Goal: Task Accomplishment & Management: Manage account settings

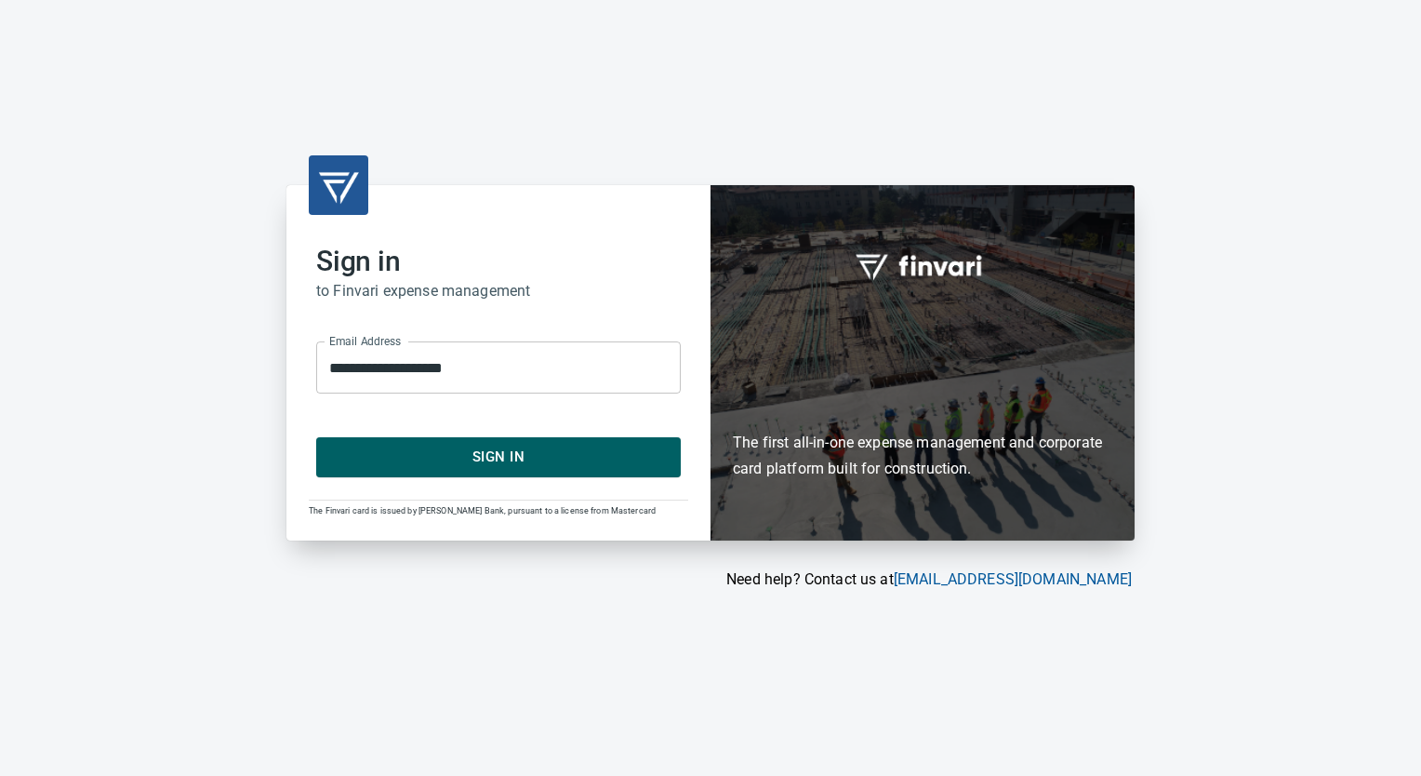
click at [459, 459] on span "Sign In" at bounding box center [499, 457] width 324 height 24
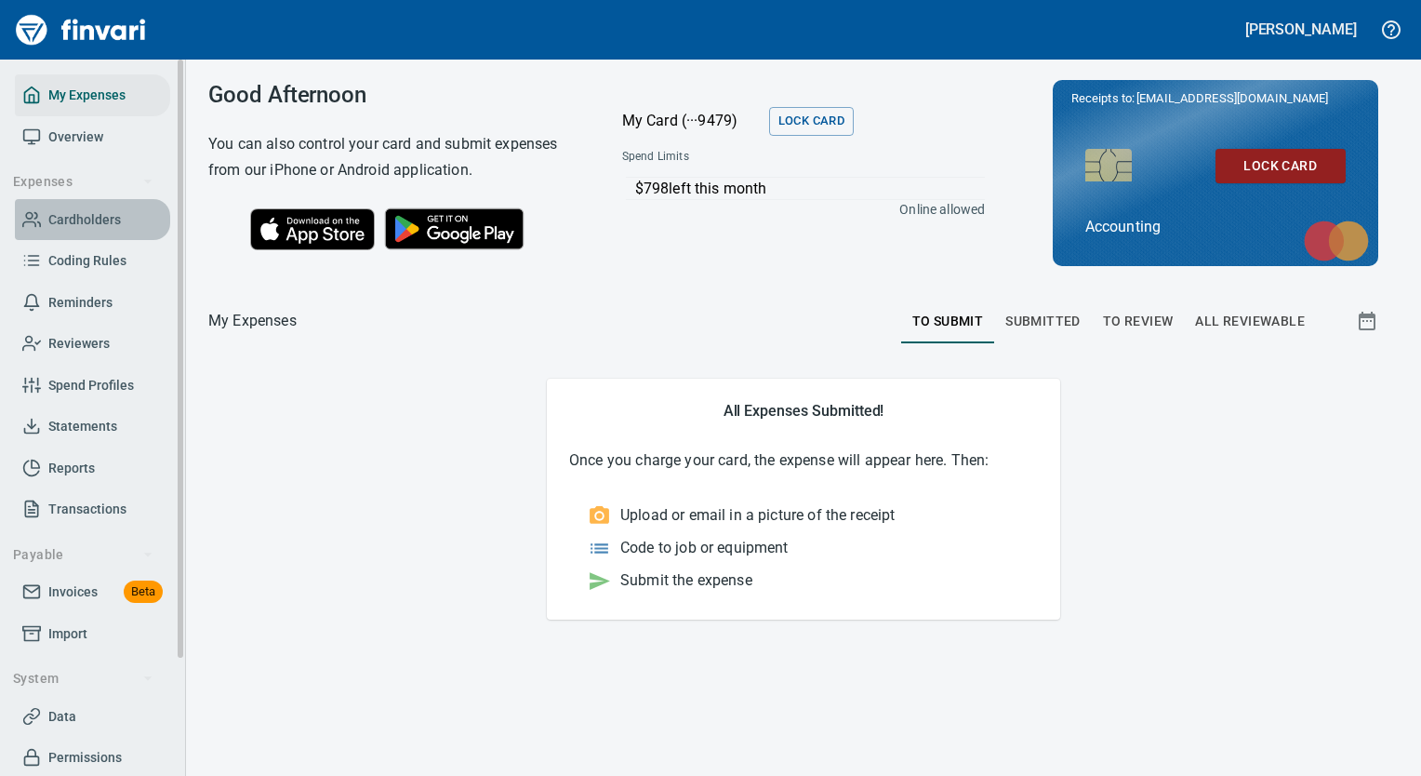
click at [55, 224] on span "Cardholders" at bounding box center [84, 219] width 73 height 23
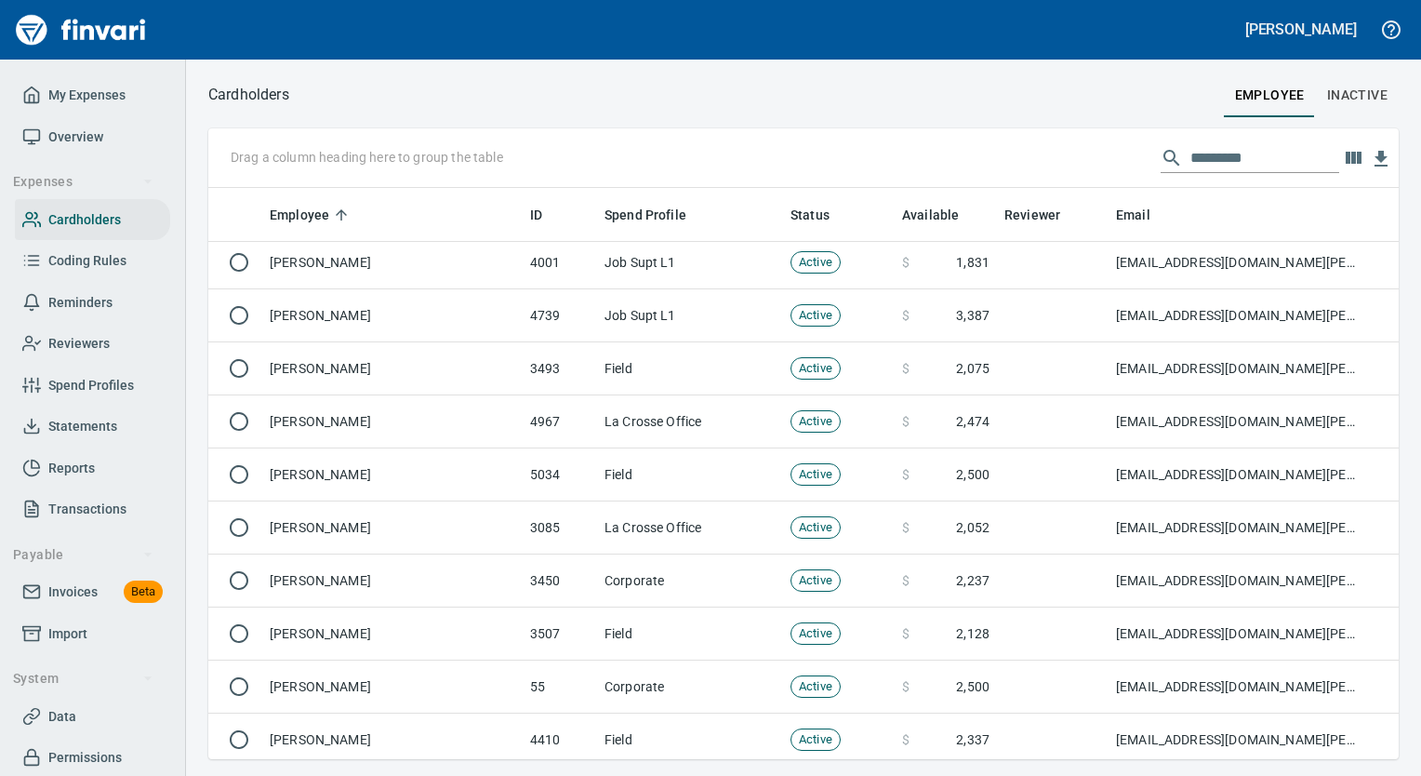
scroll to position [9207, 0]
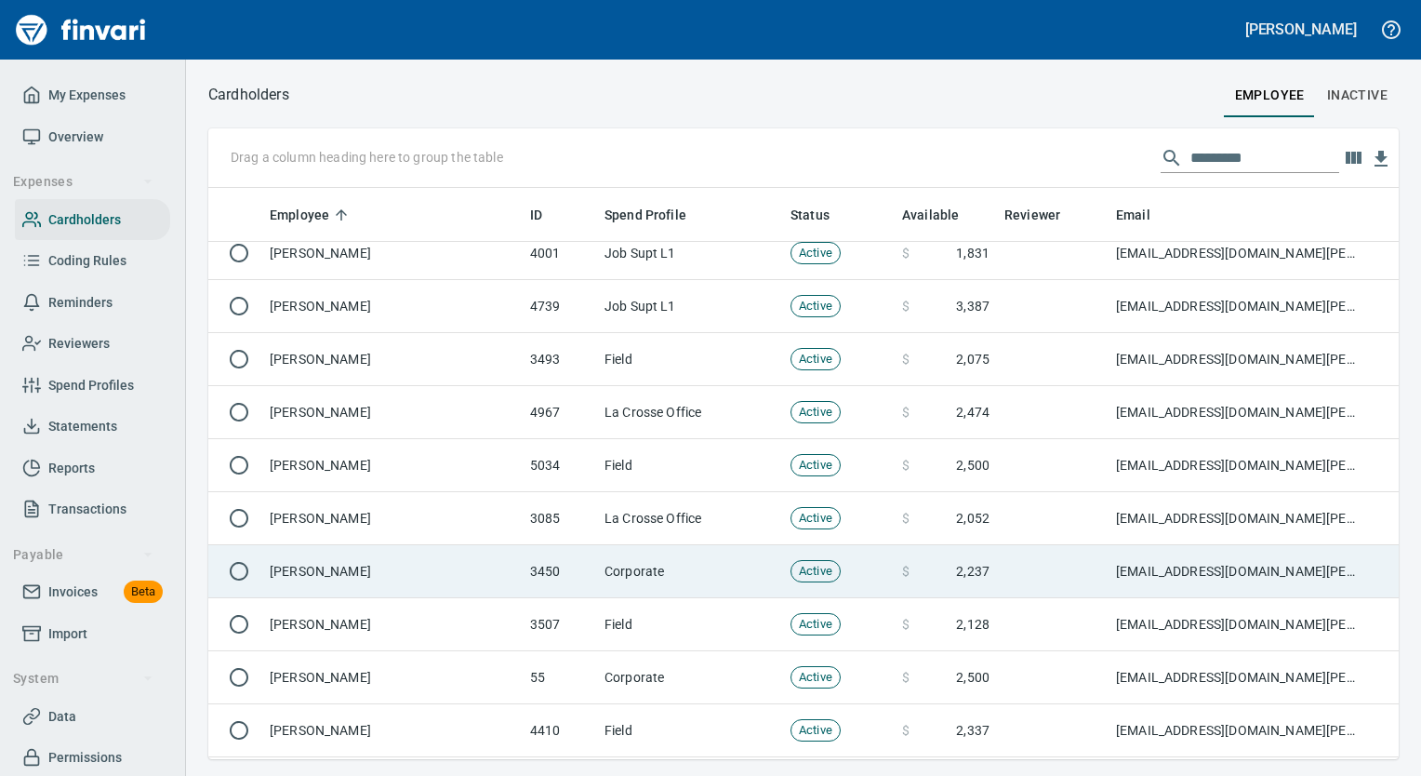
click at [355, 565] on td "[PERSON_NAME]" at bounding box center [392, 571] width 260 height 53
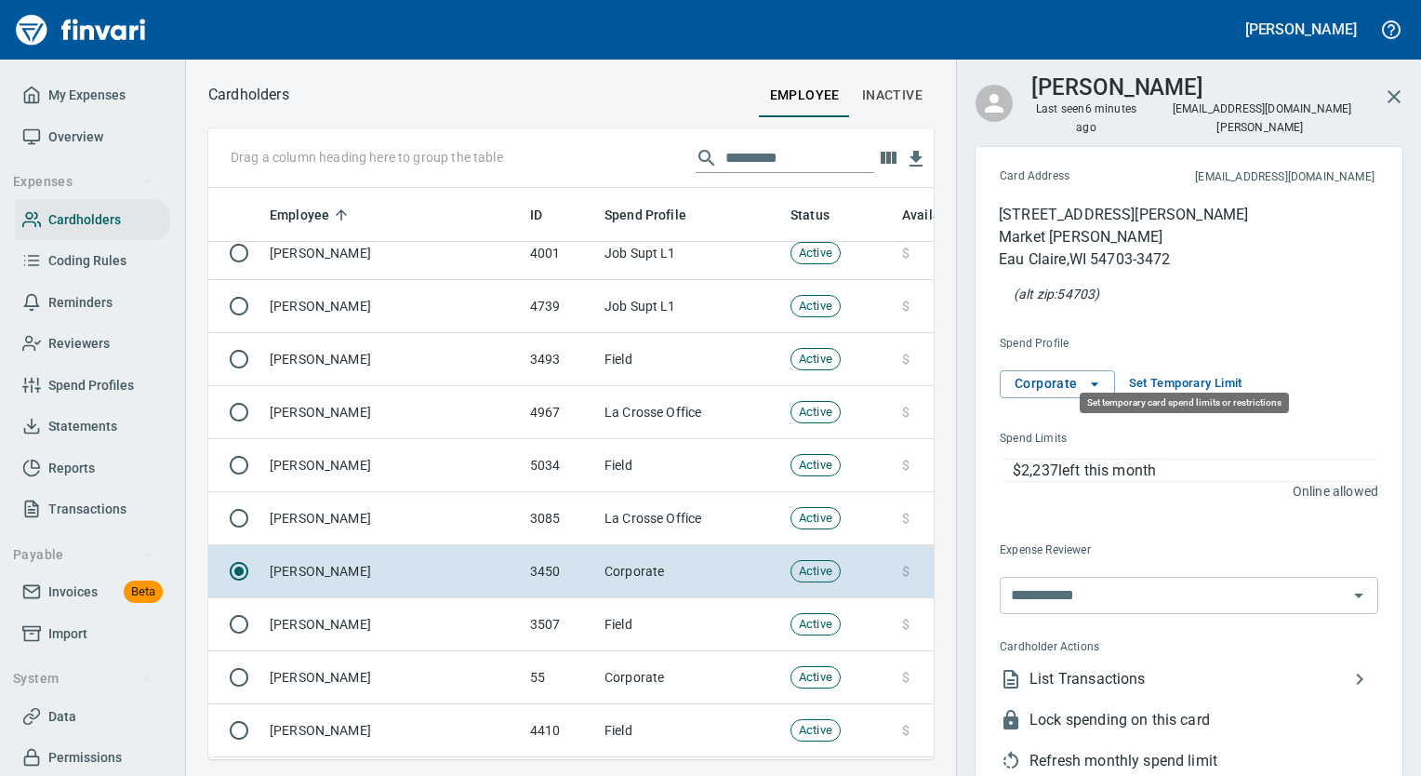
scroll to position [542, 697]
click at [1196, 373] on span "Set Temporary Limit" at bounding box center [1185, 383] width 113 height 21
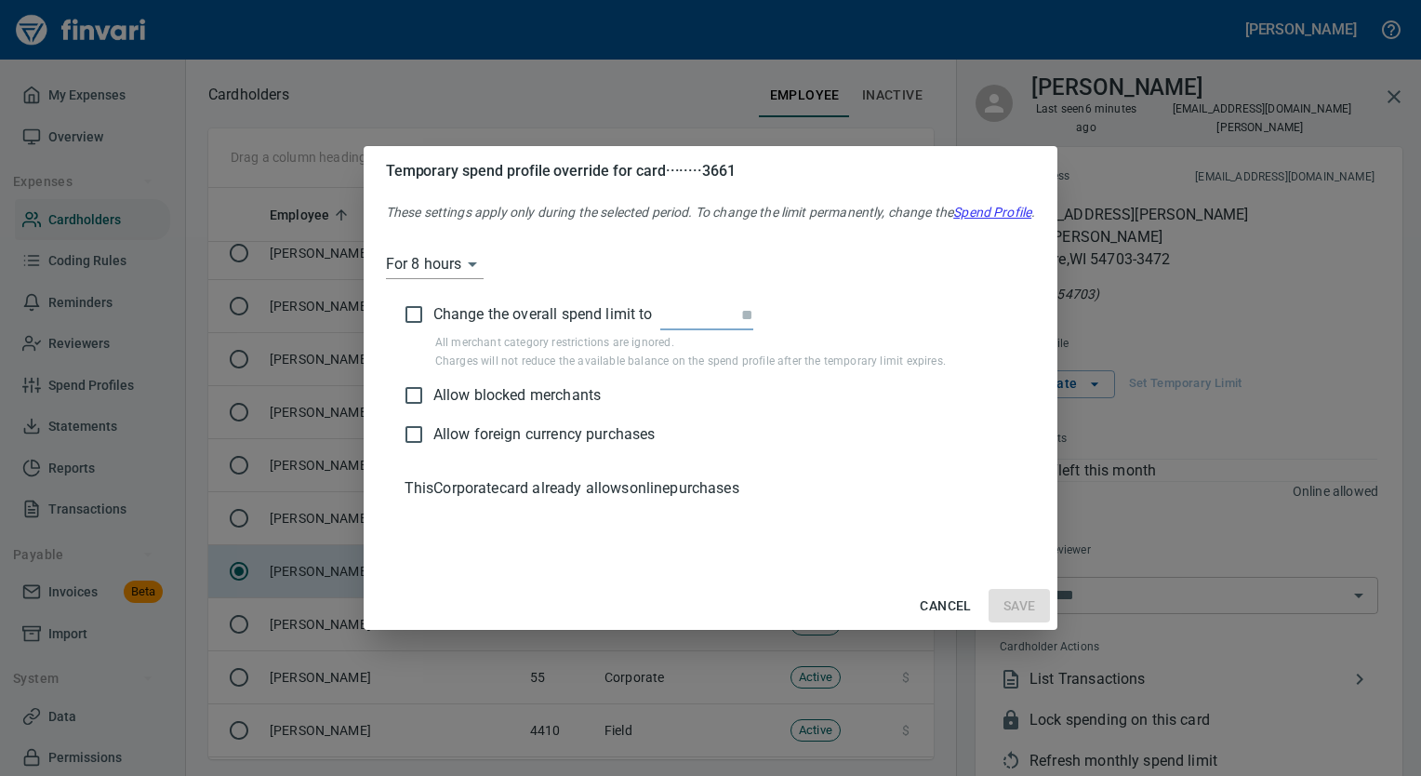
click at [472, 264] on body "[PERSON_NAME] My Expenses Overview Expenses Cardholders Coding Rules Reminders …" at bounding box center [710, 388] width 1421 height 776
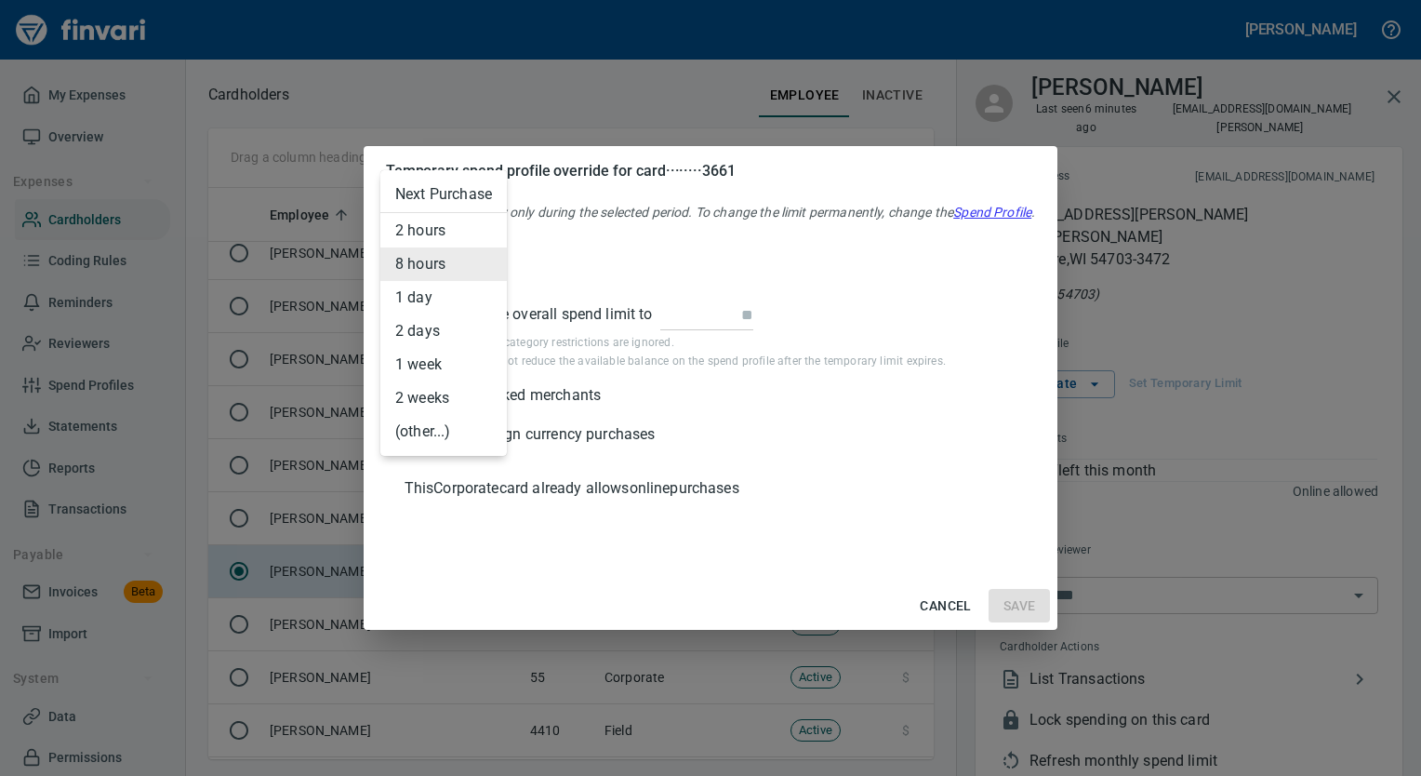
click at [443, 364] on li "1 week" at bounding box center [443, 364] width 126 height 33
type input "*****"
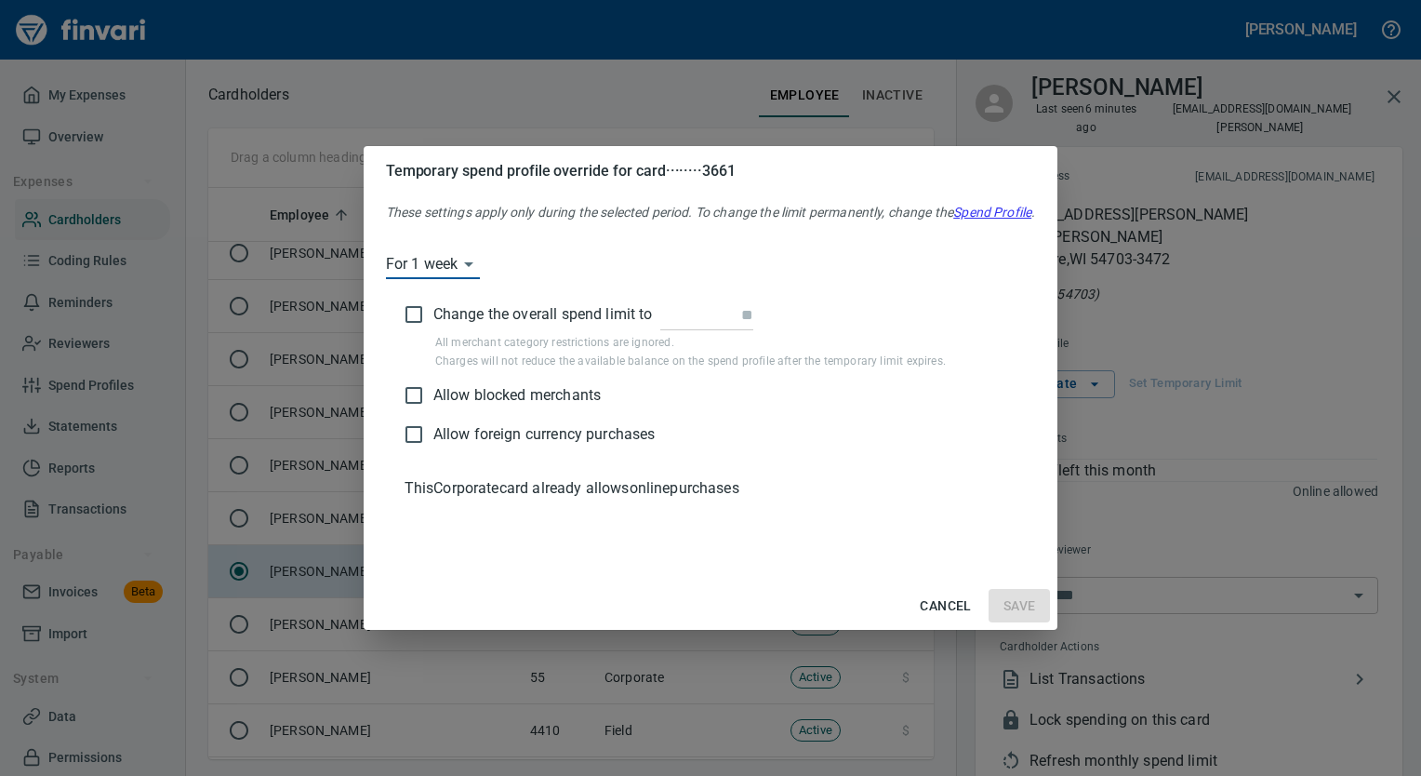
click at [722, 313] on input "text" at bounding box center [706, 315] width 93 height 30
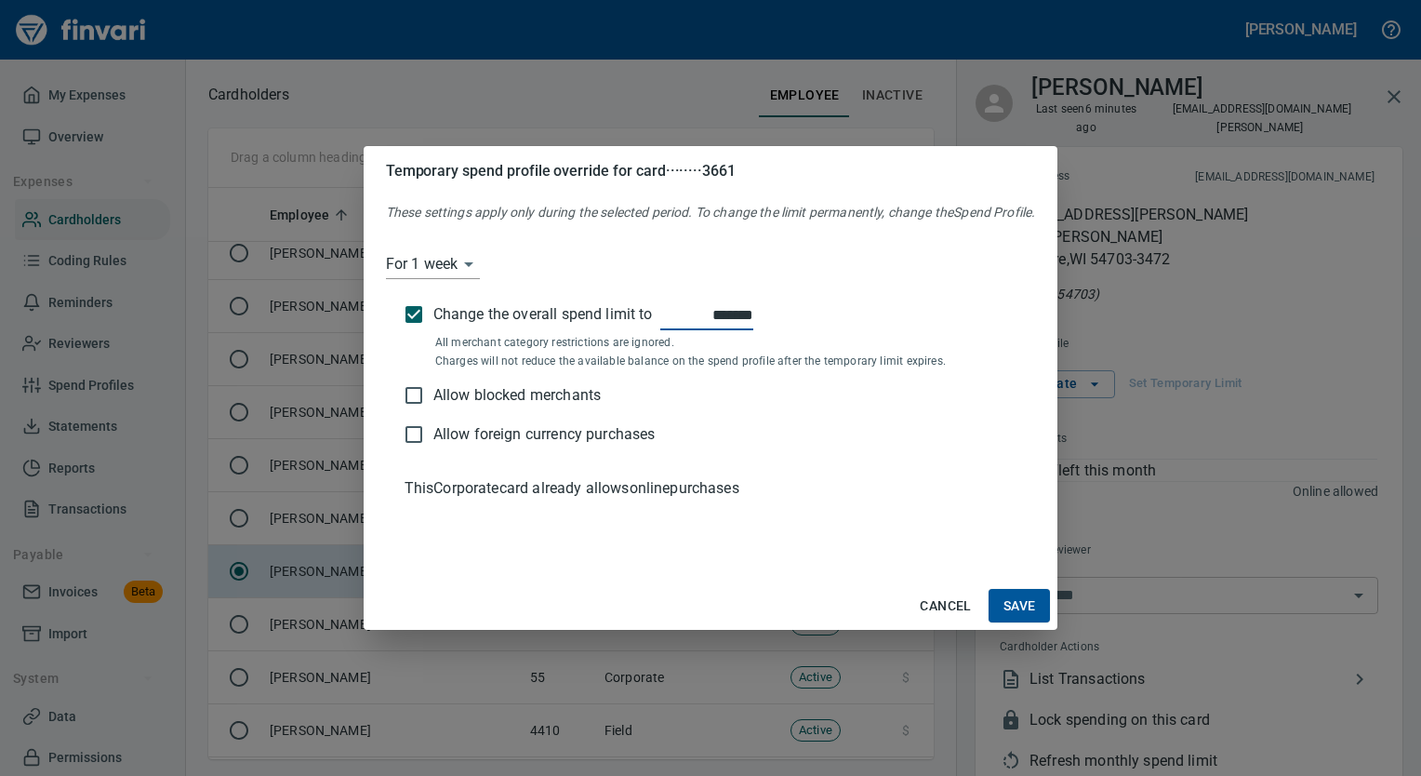
type input "*******"
click at [1031, 608] on span "Save" at bounding box center [1019, 605] width 33 height 23
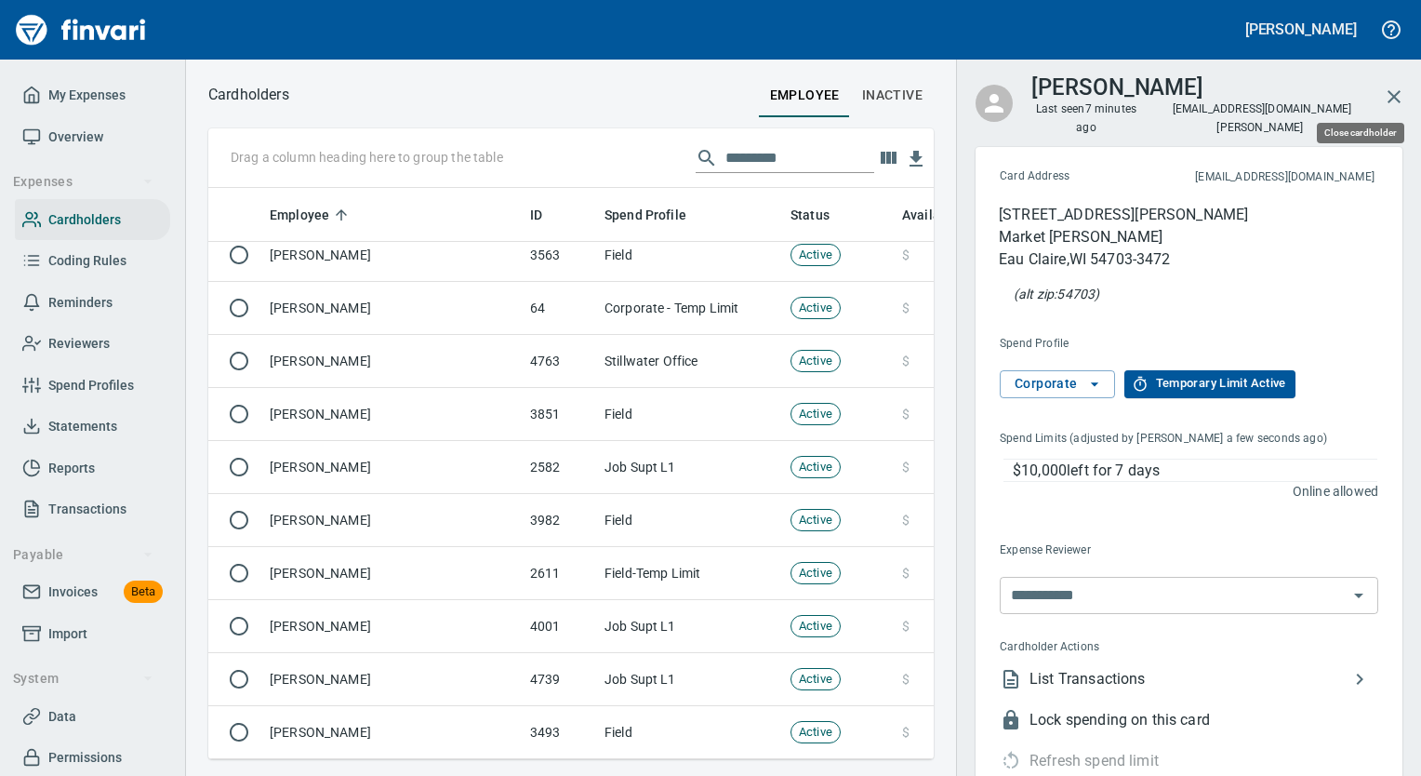
click at [1402, 86] on icon "button" at bounding box center [1394, 97] width 22 height 22
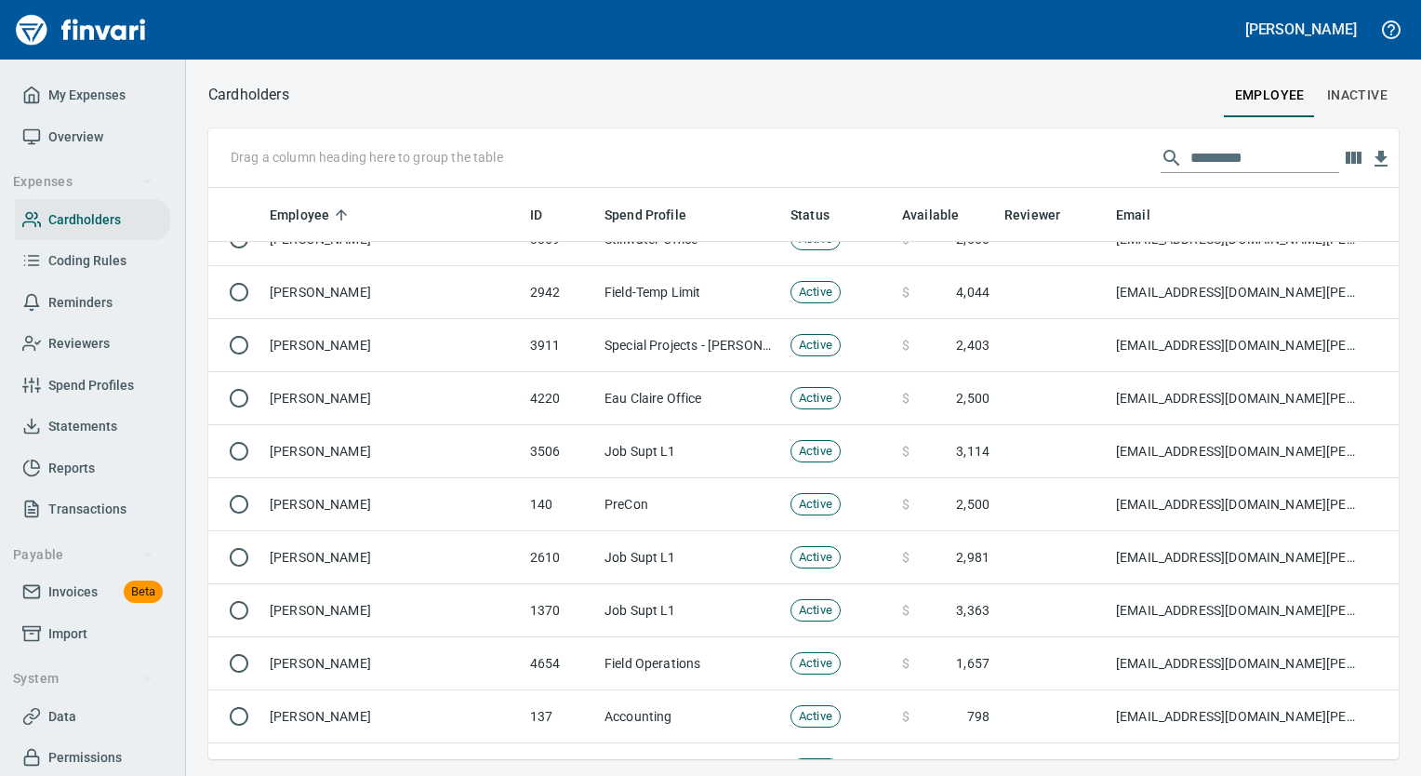
scroll to position [651, 0]
